Goal: Task Accomplishment & Management: Manage account settings

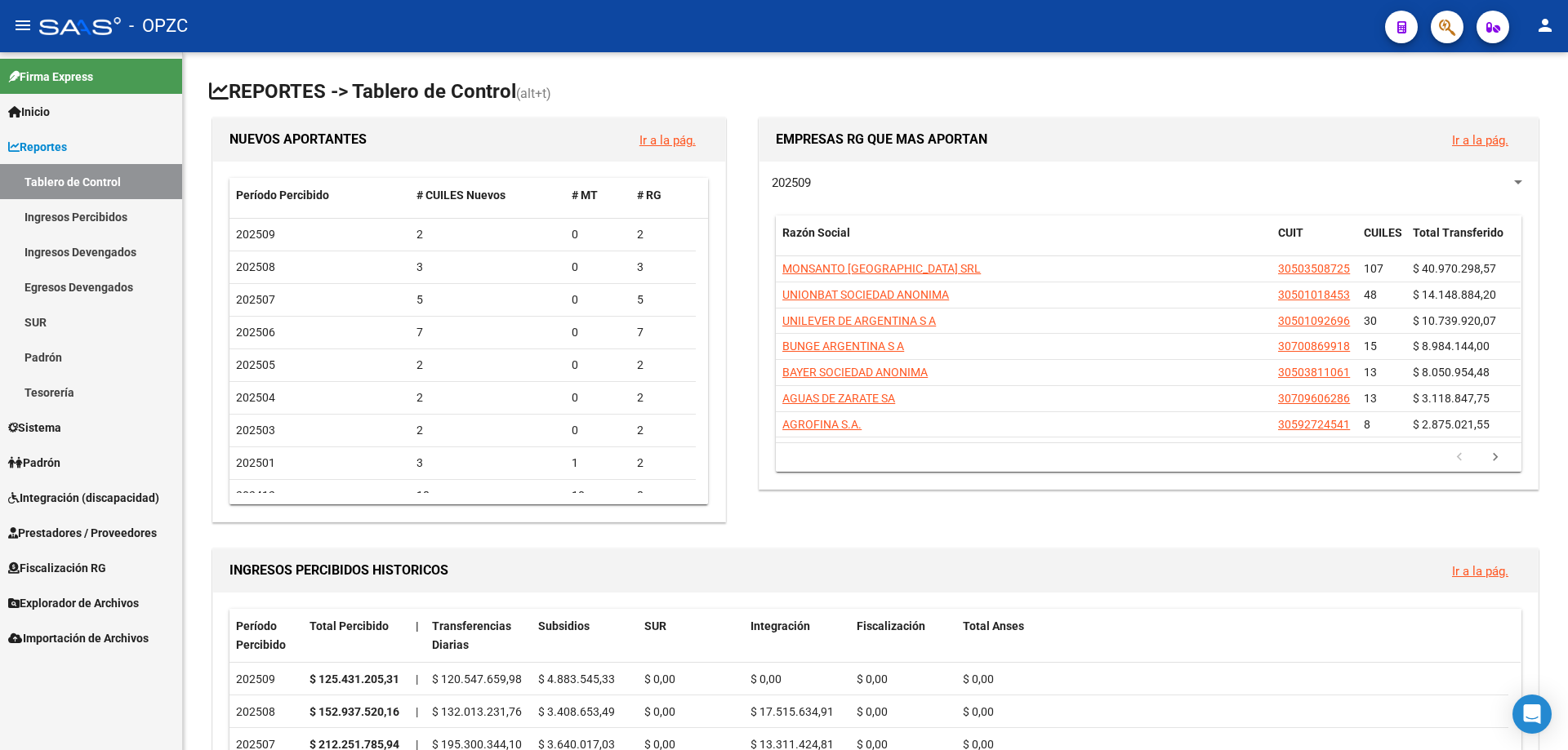
click at [73, 459] on link "Padrón" at bounding box center [91, 462] width 182 height 35
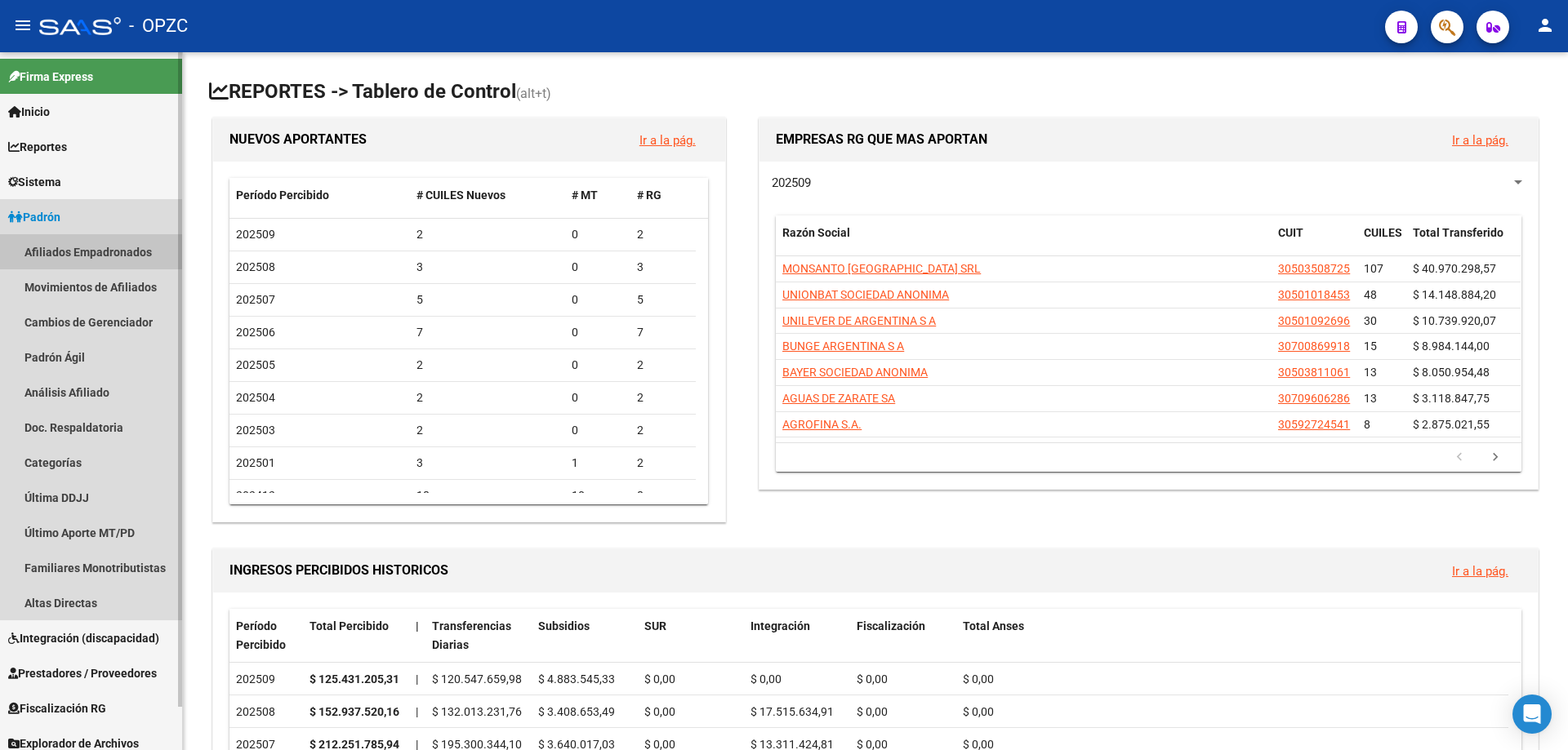
click at [87, 253] on link "Afiliados Empadronados" at bounding box center [91, 252] width 182 height 35
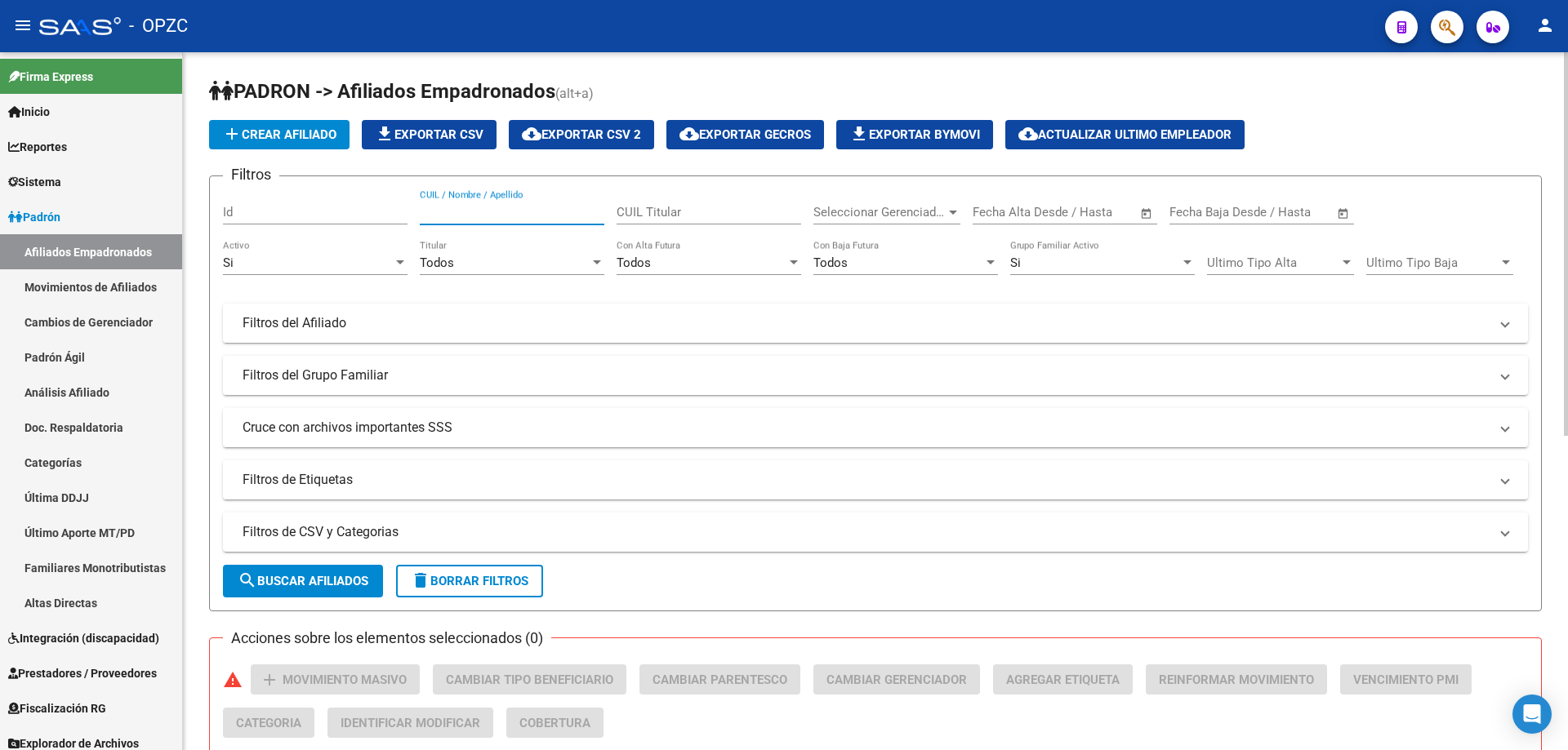
click at [491, 208] on input "CUIL / Nombre / Apellido" at bounding box center [512, 212] width 184 height 14
click at [464, 211] on input "LORENAISABEL" at bounding box center [512, 212] width 184 height 14
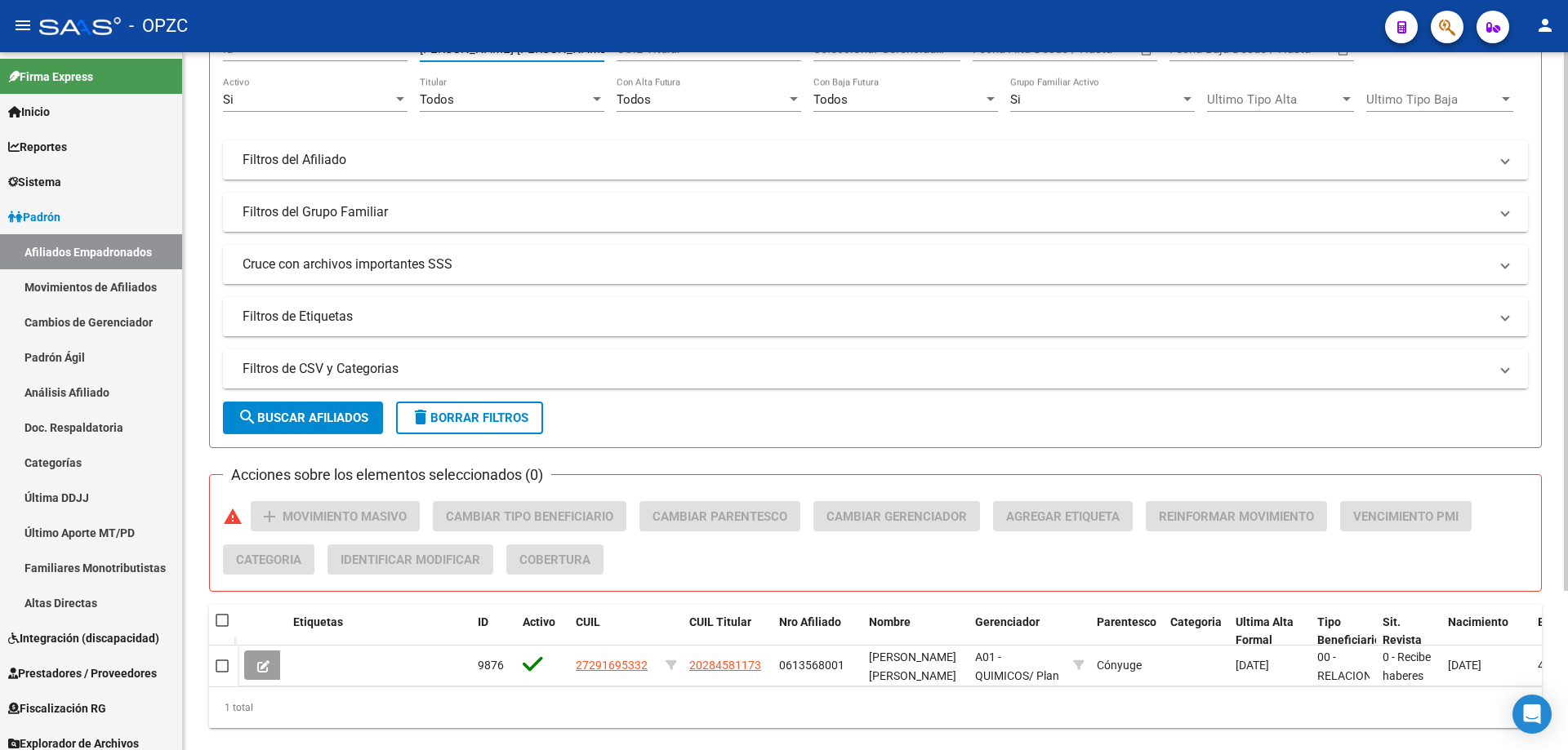
scroll to position [206, 0]
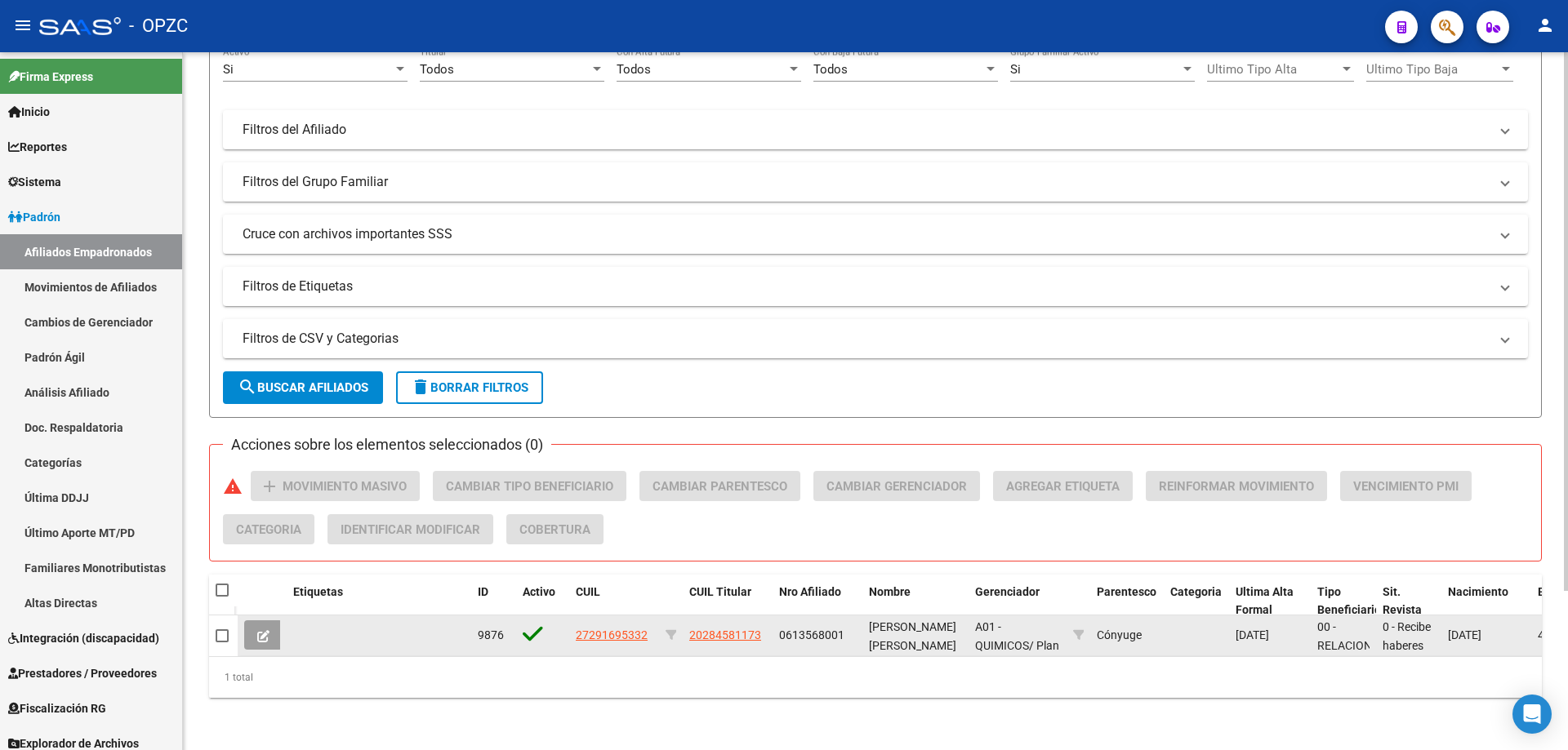
type input "[PERSON_NAME] [PERSON_NAME]"
click at [262, 630] on icon at bounding box center [263, 636] width 12 height 12
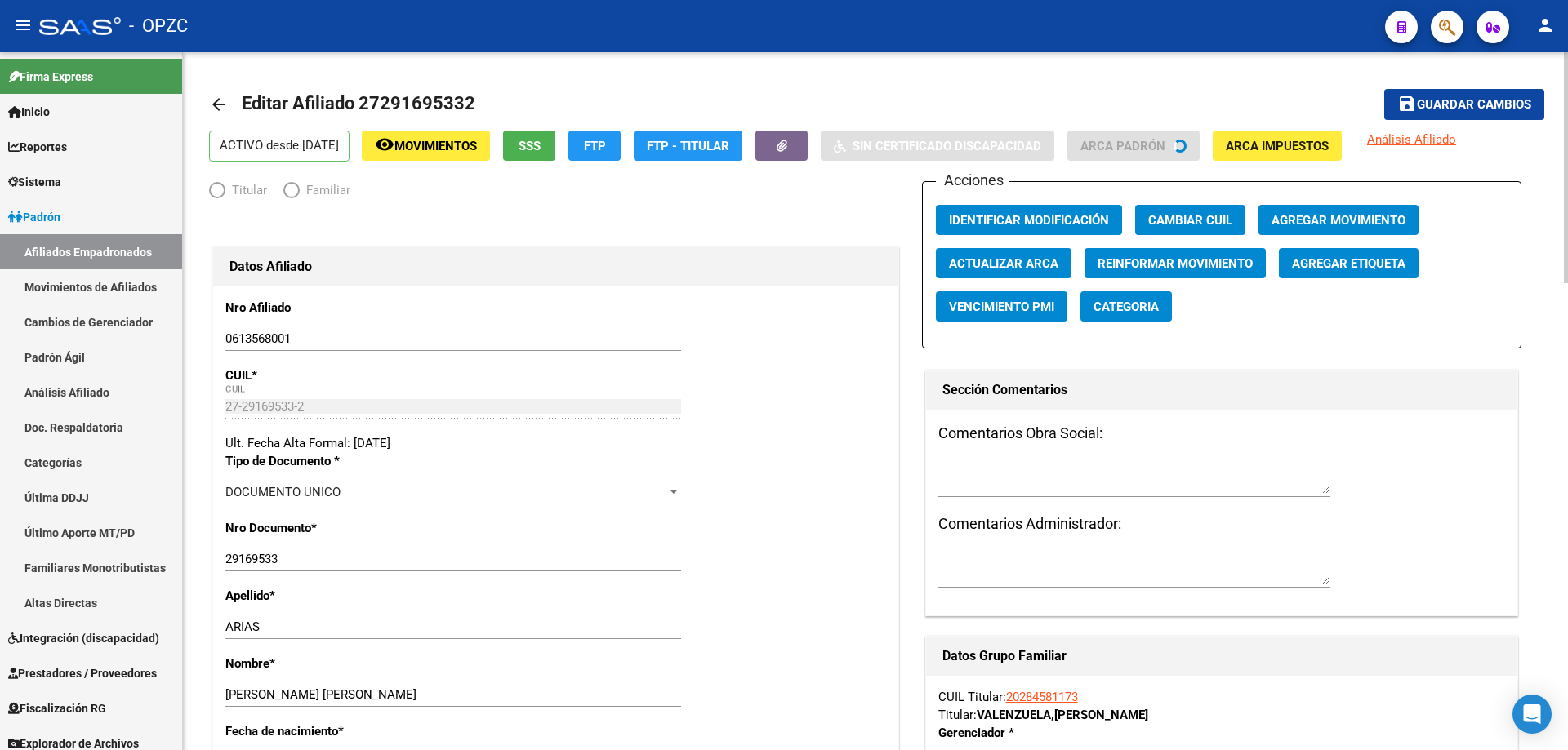
radio input "true"
type input "30-50101845-3"
click at [1545, 29] on mat-icon "person" at bounding box center [1544, 25] width 20 height 20
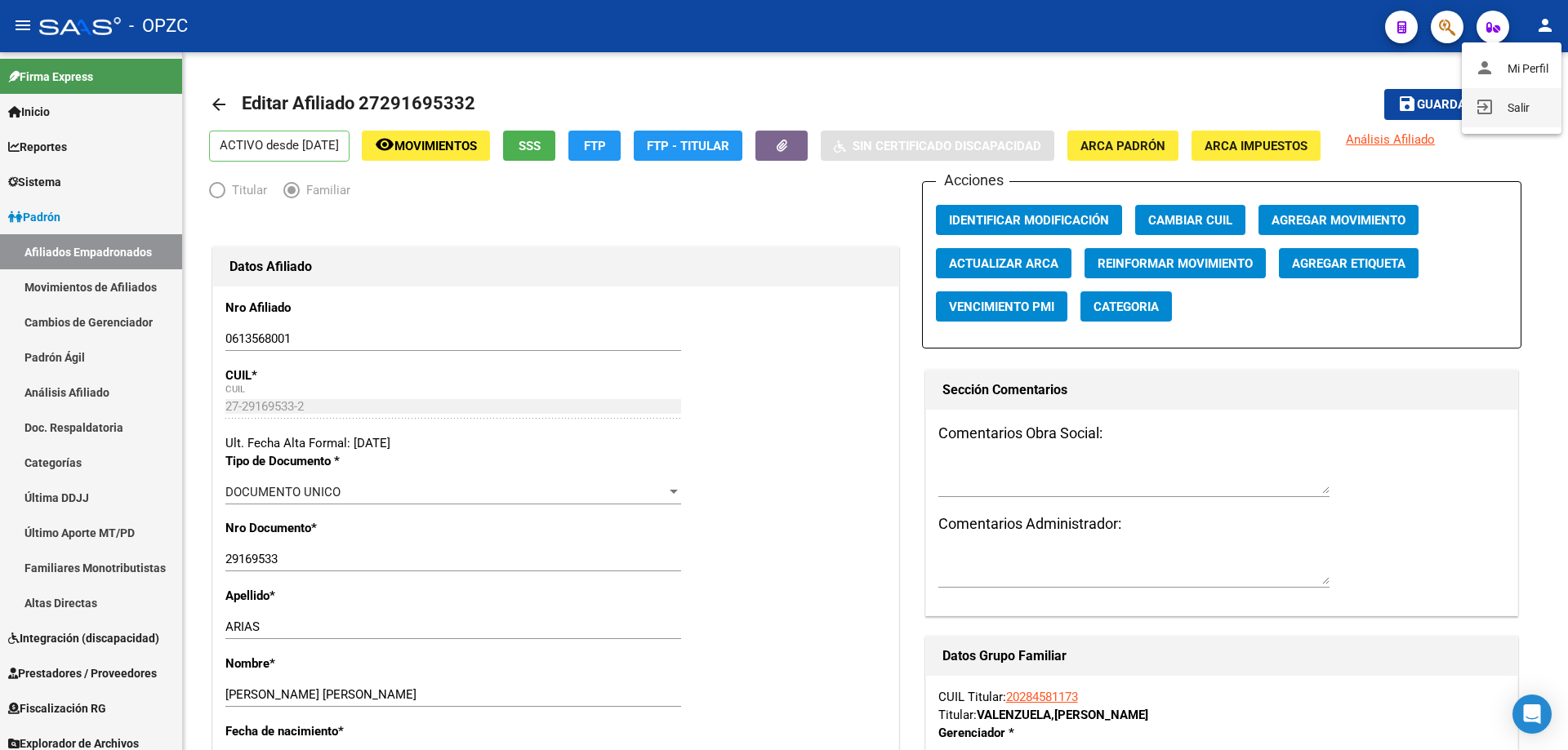
click at [1522, 103] on button "exit_to_app Salir" at bounding box center [1511, 107] width 100 height 39
